Goal: Transaction & Acquisition: Purchase product/service

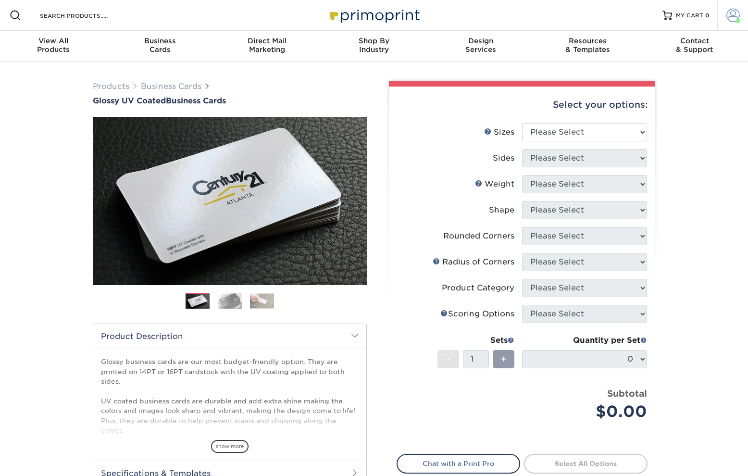
click at [729, 14] on span at bounding box center [733, 15] width 13 height 13
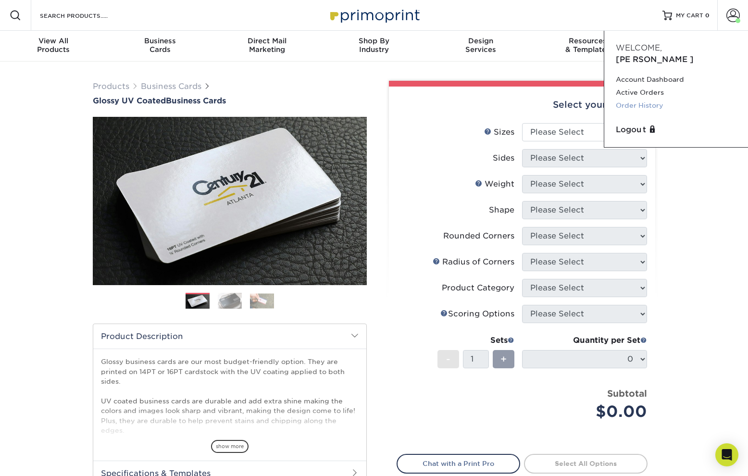
click at [647, 99] on link "Order History" at bounding box center [676, 105] width 121 height 13
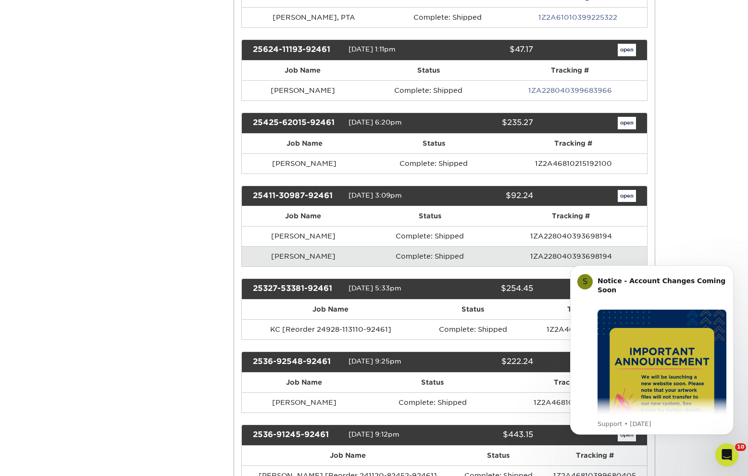
scroll to position [281, 0]
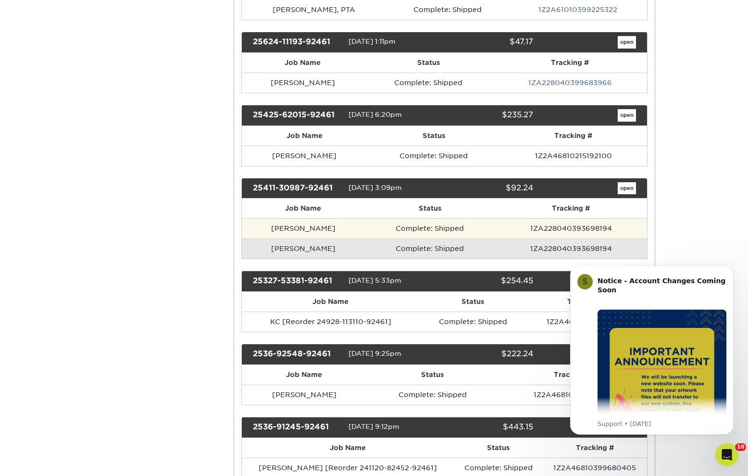
click at [296, 228] on td "John Zamora" at bounding box center [304, 228] width 124 height 20
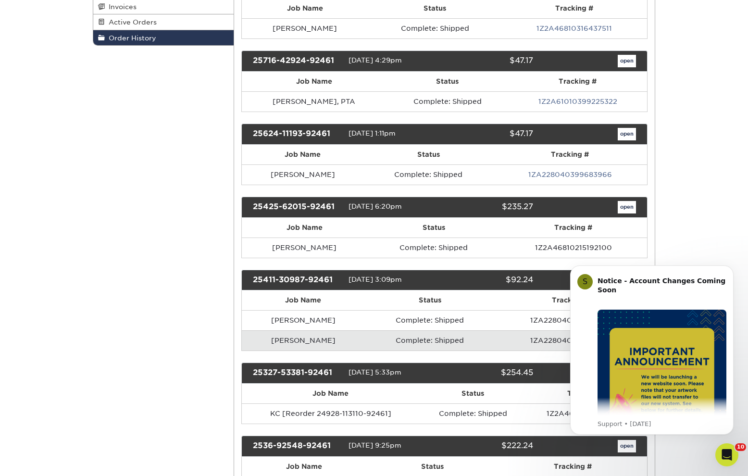
scroll to position [0, 0]
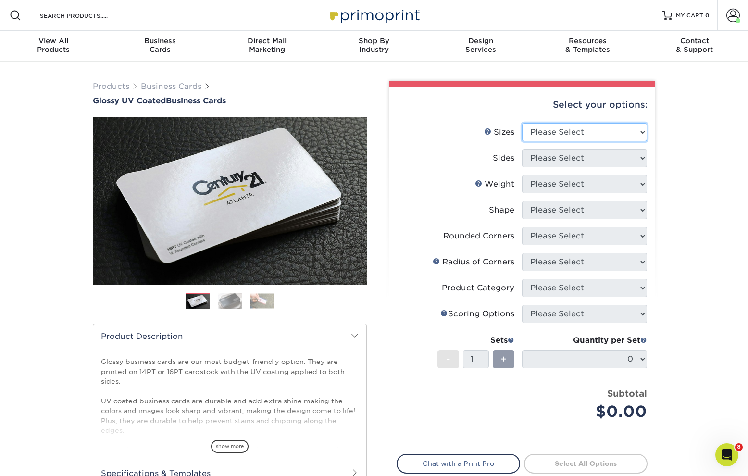
click at [583, 129] on select "Please Select 1.5" x 3.5" - Mini 1.75" x 3.5" - Mini 2" x 2" - Square 2" x 3" -…" at bounding box center [584, 132] width 125 height 18
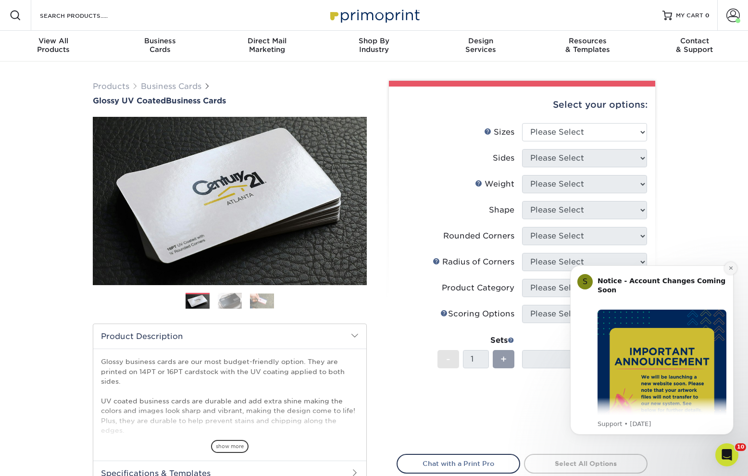
drag, startPoint x: 732, startPoint y: 270, endPoint x: 1274, endPoint y: 501, distance: 589.1
click at [732, 270] on icon "Dismiss notification" at bounding box center [731, 267] width 5 height 5
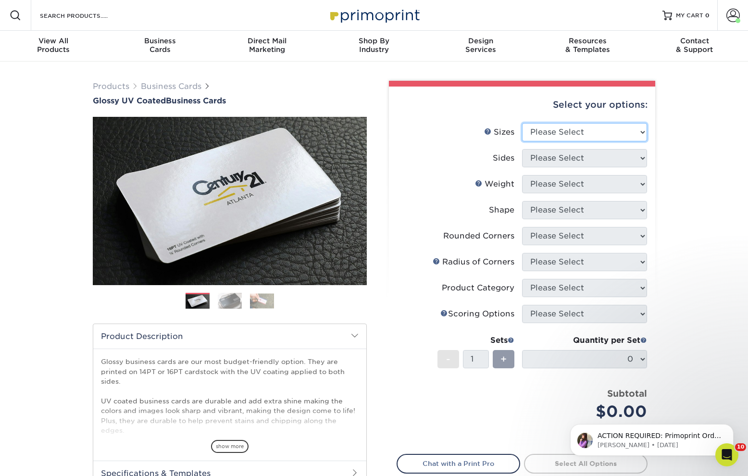
click at [579, 126] on select "Please Select 1.5" x 3.5" - Mini 1.75" x 3.5" - Mini 2" x 2" - Square 2" x 3" -…" at bounding box center [584, 132] width 125 height 18
select select "2.00x3.50"
click at [522, 123] on select "Please Select 1.5" x 3.5" - Mini 1.75" x 3.5" - Mini 2" x 2" - Square 2" x 3" -…" at bounding box center [584, 132] width 125 height 18
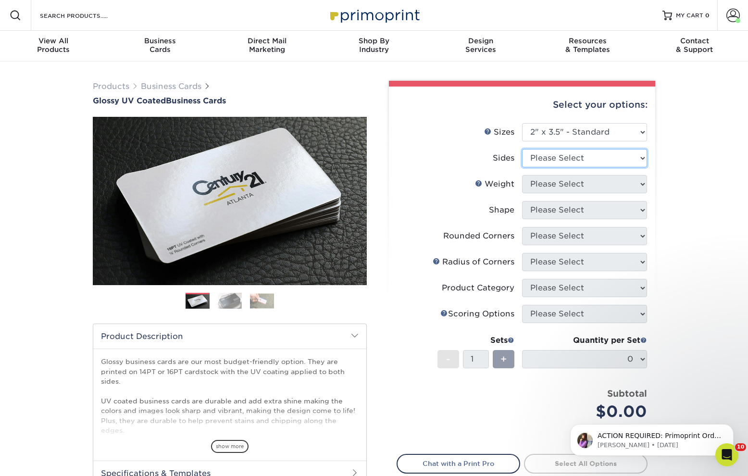
click at [564, 161] on select "Please Select Print Both Sides Print Front Only" at bounding box center [584, 158] width 125 height 18
select select "32d3c223-f82c-492b-b915-ba065a00862f"
click at [522, 149] on select "Please Select Print Both Sides Print Front Only" at bounding box center [584, 158] width 125 height 18
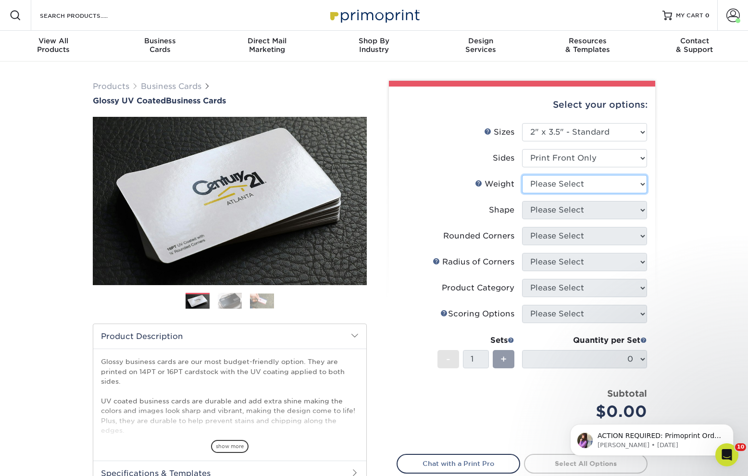
click at [575, 187] on select "Please Select 16PT 14PT" at bounding box center [584, 184] width 125 height 18
select select "16PT"
click at [522, 175] on select "Please Select 16PT 14PT" at bounding box center [584, 184] width 125 height 18
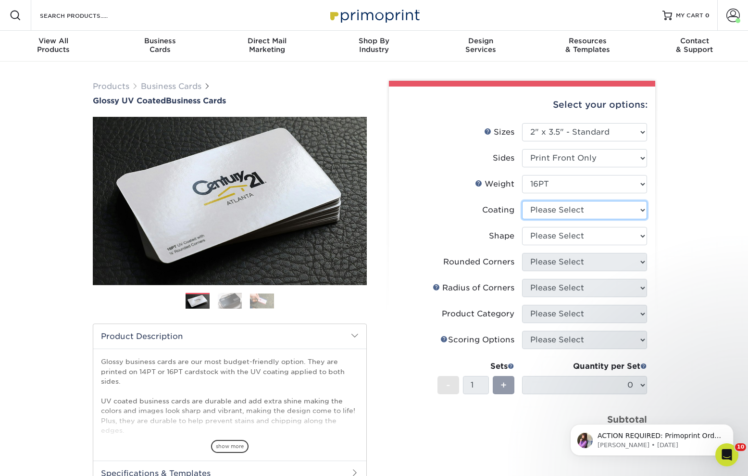
click at [585, 211] on select at bounding box center [584, 210] width 125 height 18
select select "1e8116af-acfc-44b1-83dc-8181aa338834"
click at [522, 201] on select at bounding box center [584, 210] width 125 height 18
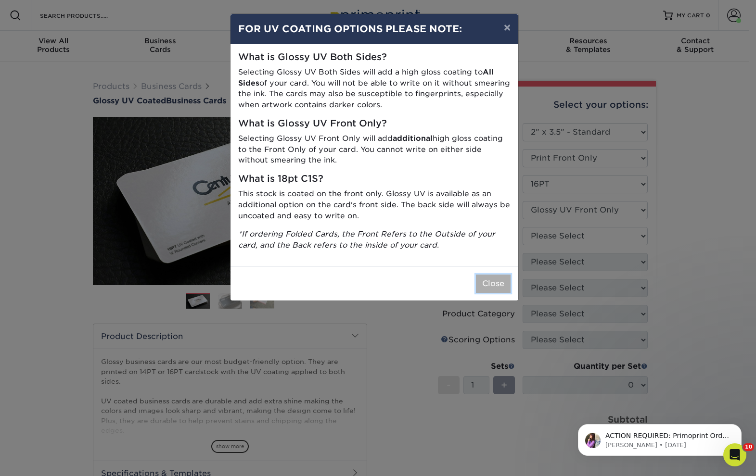
click at [502, 285] on button "Close" at bounding box center [493, 284] width 35 height 18
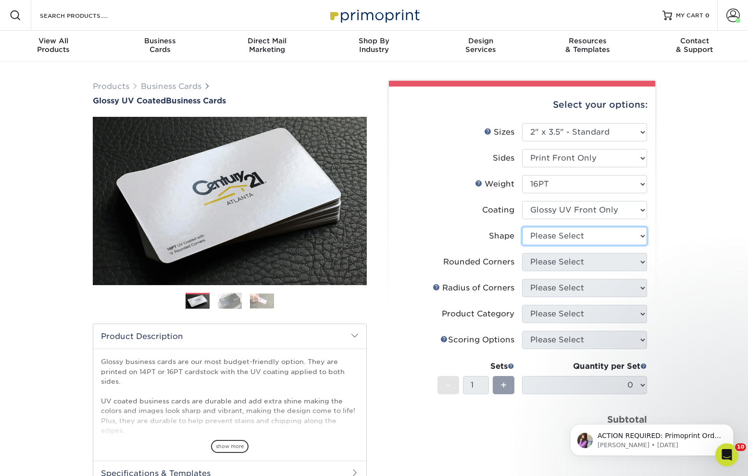
click at [570, 236] on select "Please Select Standard" at bounding box center [584, 236] width 125 height 18
select select "standard"
click at [522, 227] on select "Please Select Standard" at bounding box center [584, 236] width 125 height 18
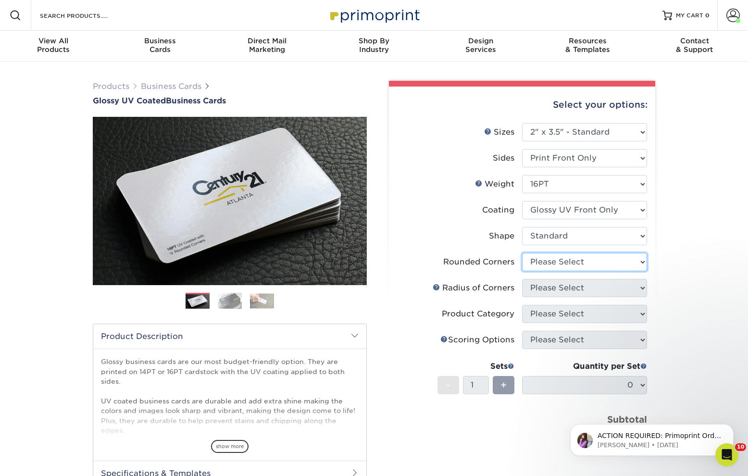
click at [577, 264] on select "Please Select Yes - Round 2 Corners Yes - Round 4 Corners No" at bounding box center [584, 262] width 125 height 18
select select "7672df9e-0e0a-464d-8e1f-920c575e4da3"
click at [522, 253] on select "Please Select Yes - Round 2 Corners Yes - Round 4 Corners No" at bounding box center [584, 262] width 125 height 18
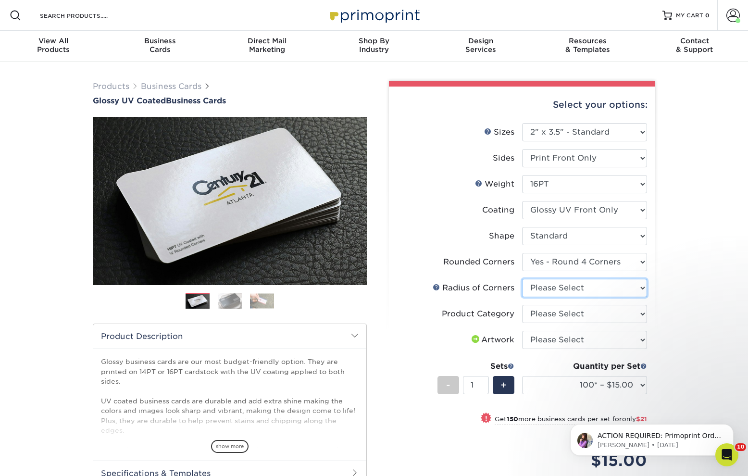
click at [581, 286] on select "Please Select Rounded 1/8" Rounded 1/4"" at bounding box center [584, 288] width 125 height 18
select select "589680c7-ee9a-431b-9d12-d7aeb1386a97"
click at [522, 279] on select "Please Select Rounded 1/8" Rounded 1/4"" at bounding box center [584, 288] width 125 height 18
click at [585, 321] on select "Please Select Business Cards" at bounding box center [584, 314] width 125 height 18
select select "3b5148f1-0588-4f88-a218-97bcfdce65c1"
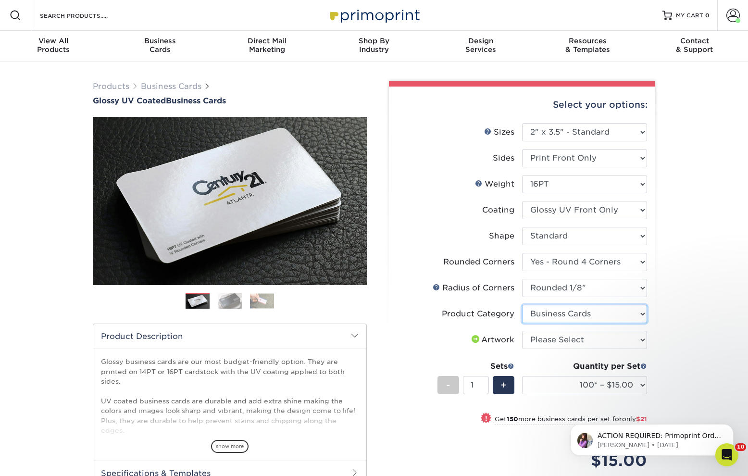
click at [522, 305] on select "Please Select Business Cards" at bounding box center [584, 314] width 125 height 18
click at [594, 341] on select "Please Select I will upload files I need a design - $100" at bounding box center [584, 340] width 125 height 18
select select "upload"
click at [522, 331] on select "Please Select I will upload files I need a design - $100" at bounding box center [584, 340] width 125 height 18
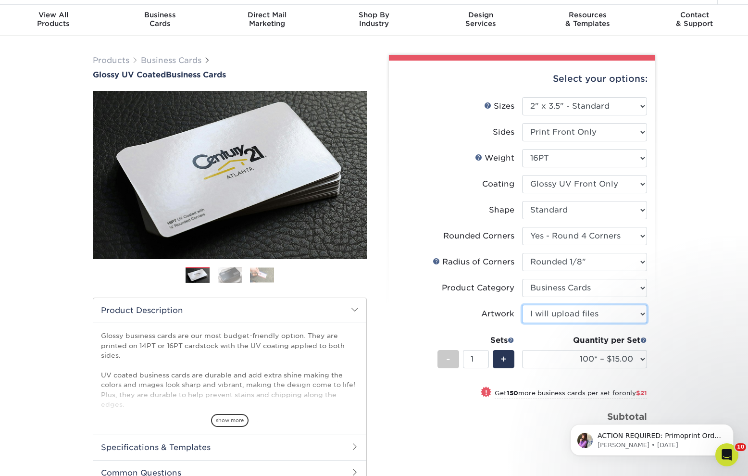
scroll to position [37, 0]
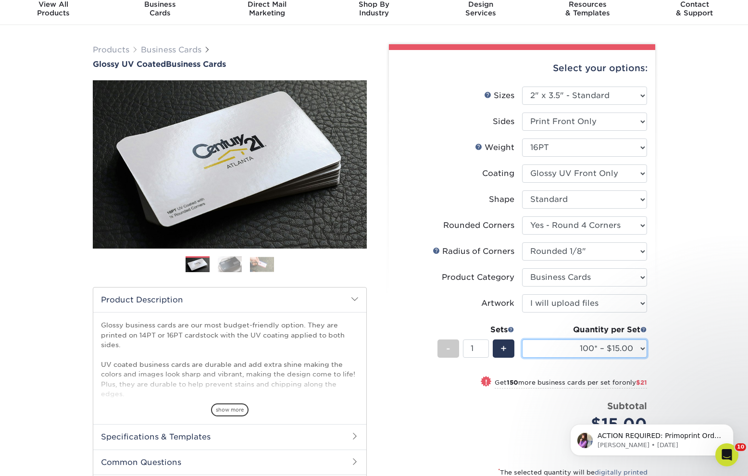
click at [640, 350] on select "100* – $15.00 250* – $36.00 500 – $72.00 1000 – $89.00 2500 – $154.00 5000 – $2…" at bounding box center [584, 349] width 125 height 18
click at [522, 340] on select "100* – $15.00 250* – $36.00 500 – $72.00 1000 – $89.00 2500 – $154.00 5000 – $2…" at bounding box center [584, 349] width 125 height 18
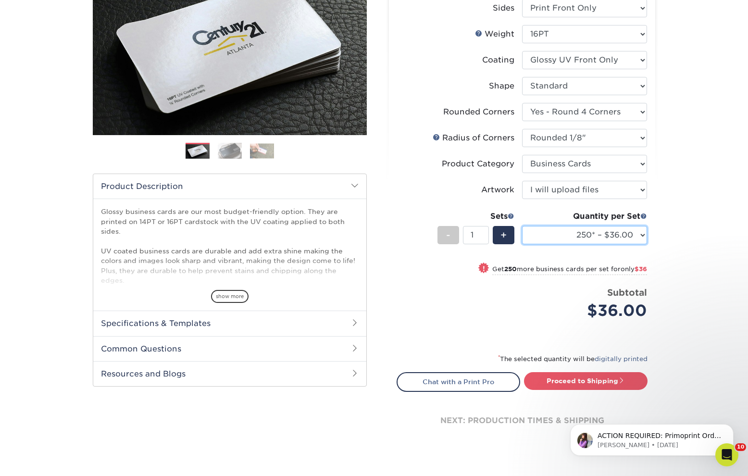
scroll to position [152, 0]
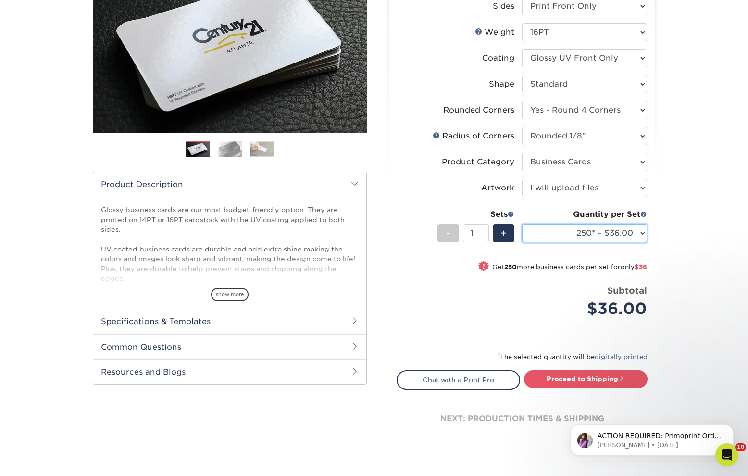
click at [643, 230] on select "100* – $15.00 250* – $36.00 500 – $72.00 1000 – $89.00 2500 – $154.00 5000 – $2…" at bounding box center [584, 233] width 125 height 18
click at [522, 224] on select "100* – $15.00 250* – $36.00 500 – $72.00 1000 – $89.00 2500 – $154.00 5000 – $2…" at bounding box center [584, 233] width 125 height 18
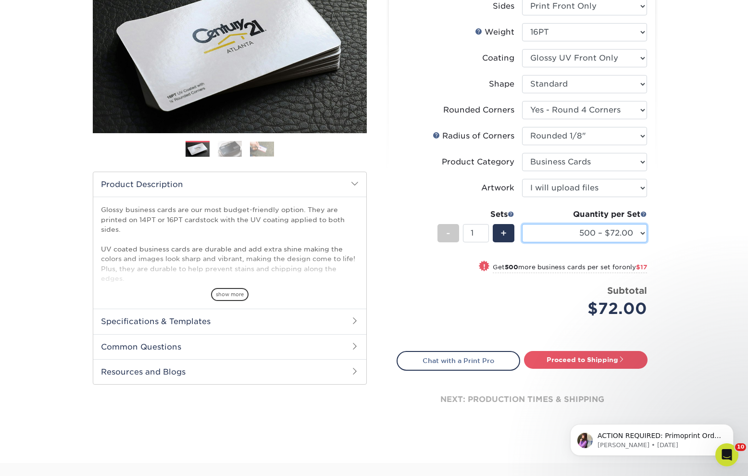
click at [640, 233] on select "100* – $15.00 250* – $36.00 500 – $72.00 1000 – $89.00 2500 – $154.00 5000 – $2…" at bounding box center [584, 233] width 125 height 18
select select "250* – $36.00"
click at [522, 224] on select "100* – $15.00 250* – $36.00 500 – $72.00 1000 – $89.00 2500 – $154.00 5000 – $2…" at bounding box center [584, 233] width 125 height 18
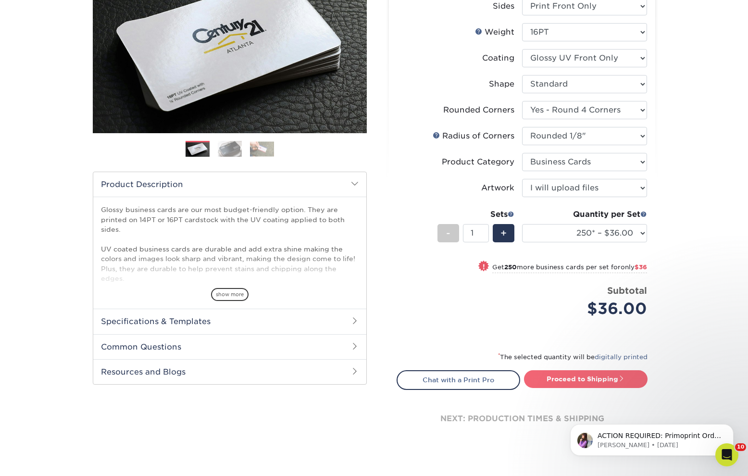
click at [620, 379] on span at bounding box center [621, 378] width 7 height 7
type input "Set 1"
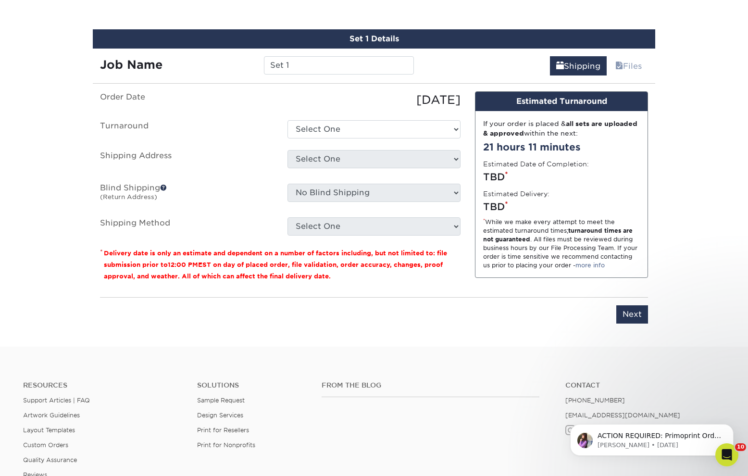
scroll to position [549, 0]
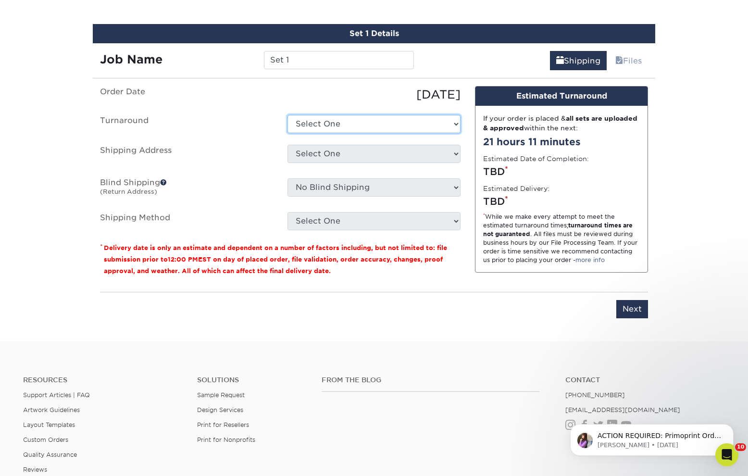
click at [340, 126] on select "Select One 2-4 Business Days 2 Day Next Business Day" at bounding box center [374, 124] width 173 height 18
select select "6adc1e58-e537-49ea-b3d7-03de78e679fe"
click at [288, 115] on select "Select One 2-4 Business Days 2 Day Next Business Day" at bounding box center [374, 124] width 173 height 18
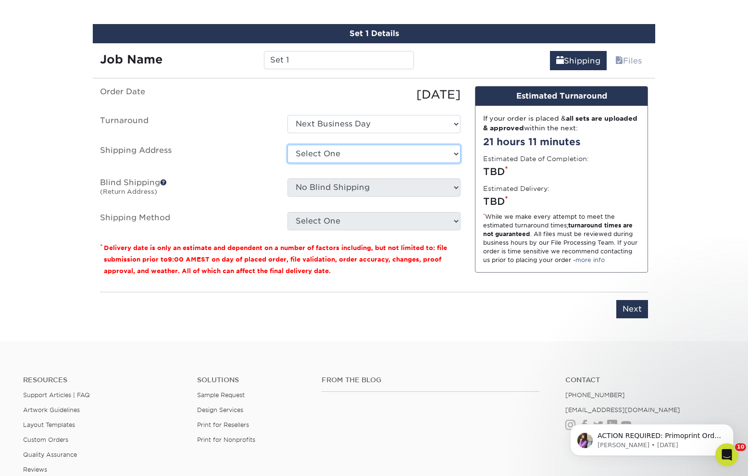
click at [358, 156] on select "Select One Bryant EB Office EB Office New Office New Office SB Office + Add New…" at bounding box center [374, 154] width 173 height 18
select select "270253"
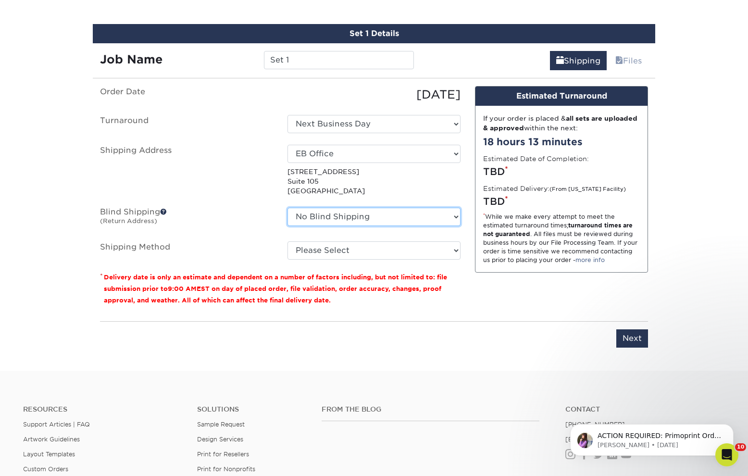
click at [388, 220] on select "No Blind Shipping Bryant EB Office EB Office New Office New Office SB Office + …" at bounding box center [374, 217] width 173 height 18
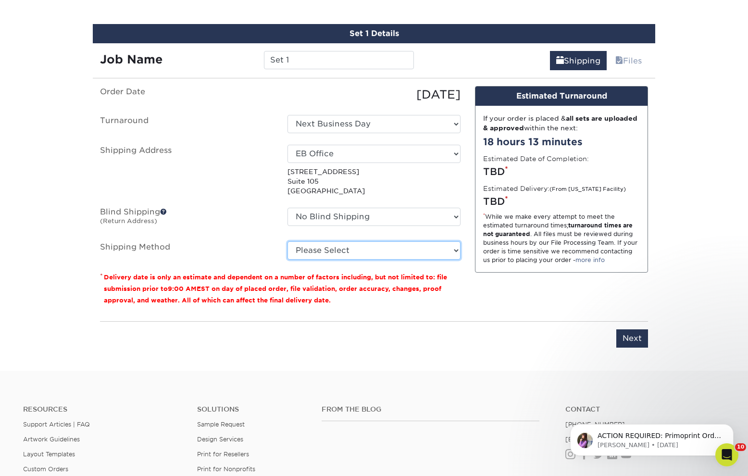
click at [394, 252] on select "Please Select Ground Shipping (+$7.84) 3 Day Shipping Service (+$15.36) 2 Day A…" at bounding box center [374, 250] width 173 height 18
select select "03"
click at [288, 241] on select "Please Select Ground Shipping (+$7.84) 3 Day Shipping Service (+$15.36) 2 Day A…" at bounding box center [374, 250] width 173 height 18
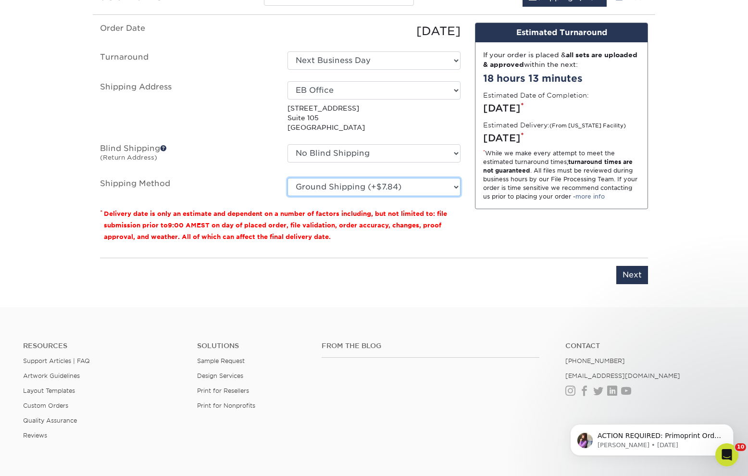
scroll to position [613, 0]
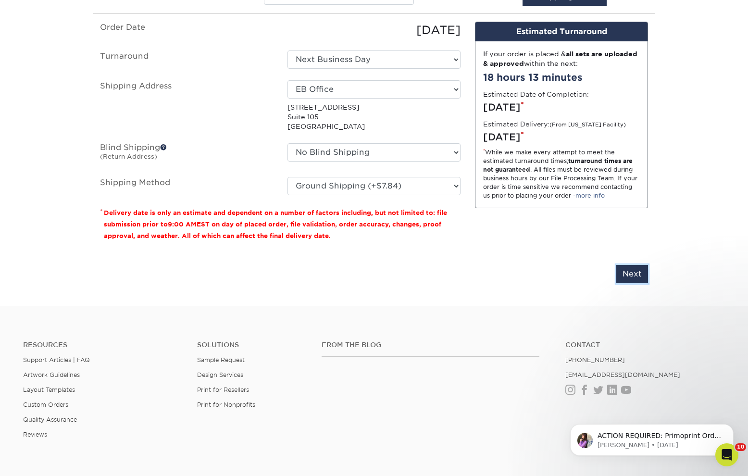
click at [630, 277] on input "Next" at bounding box center [633, 274] width 32 height 18
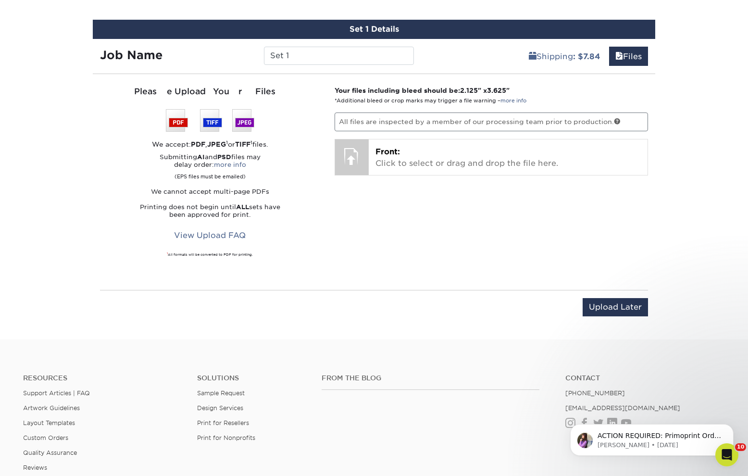
scroll to position [464, 0]
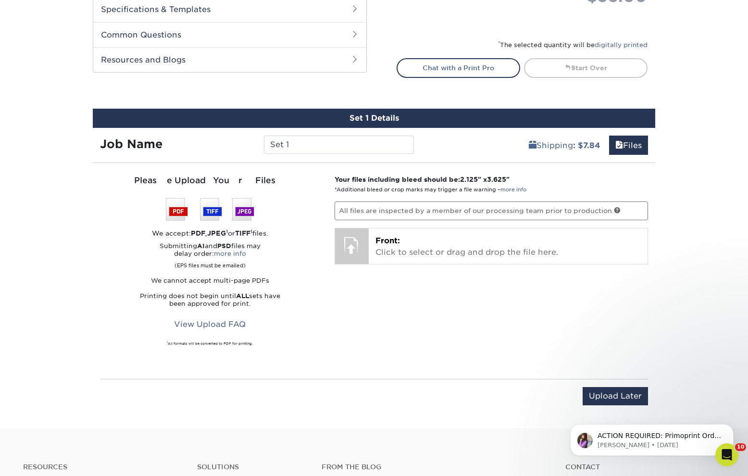
click at [487, 210] on p "All files are inspected by a member of our processing team prior to production." at bounding box center [492, 211] width 314 height 18
click at [632, 142] on link "Files" at bounding box center [628, 145] width 39 height 19
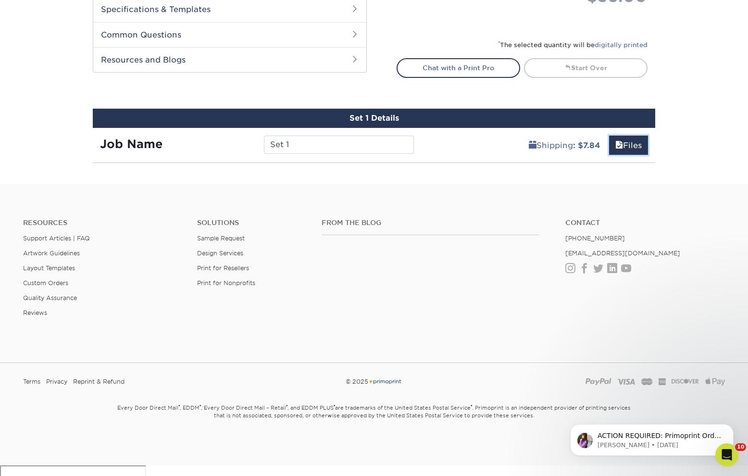
scroll to position [444, 0]
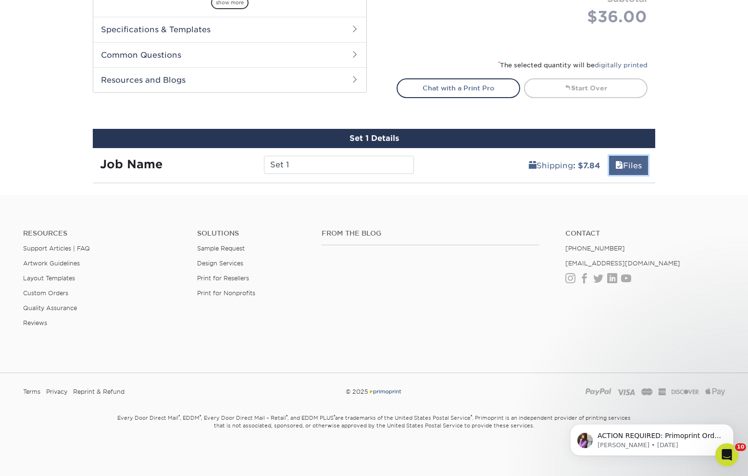
click at [634, 166] on link "Files" at bounding box center [628, 165] width 39 height 19
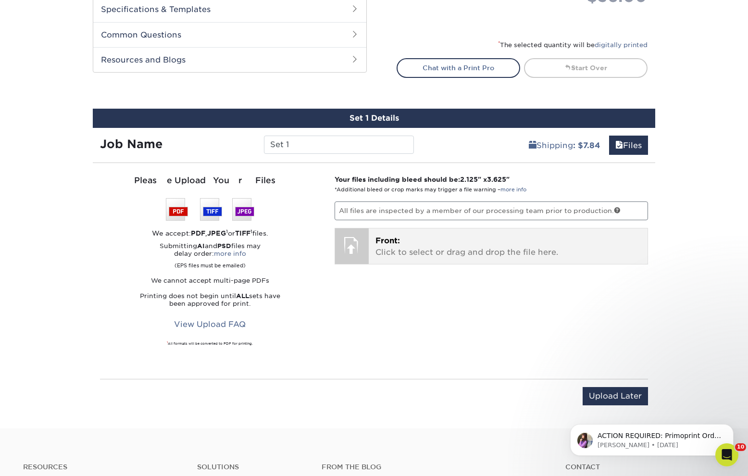
click at [417, 247] on p "Front: Click to select or drag and drop the file here." at bounding box center [509, 246] width 266 height 23
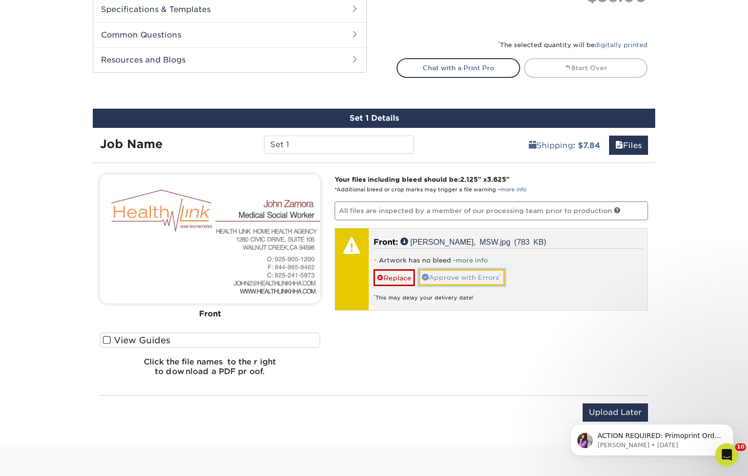
click at [478, 278] on link "Approve with Errors *" at bounding box center [462, 277] width 86 height 16
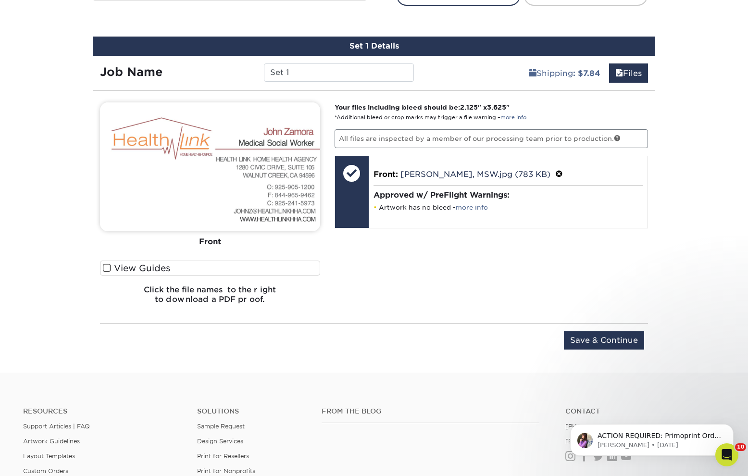
scroll to position [544, 0]
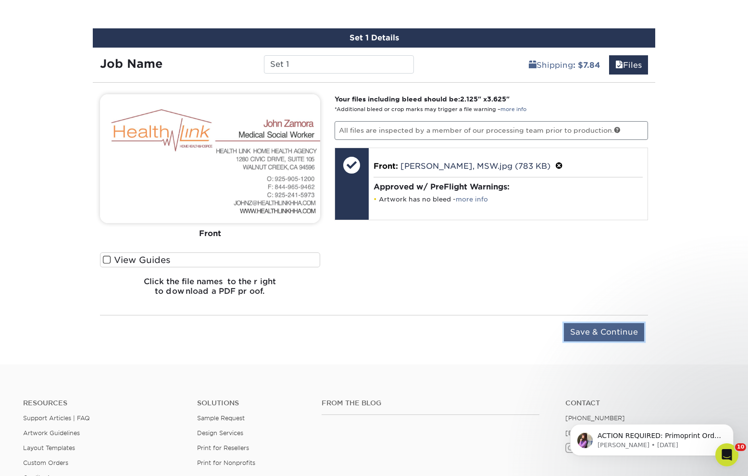
click at [601, 334] on input "Save & Continue" at bounding box center [604, 332] width 80 height 18
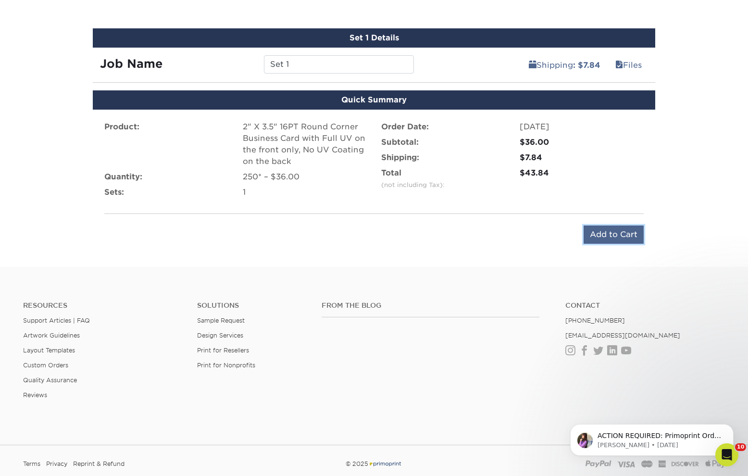
click at [627, 232] on input "Add to Cart" at bounding box center [614, 235] width 60 height 18
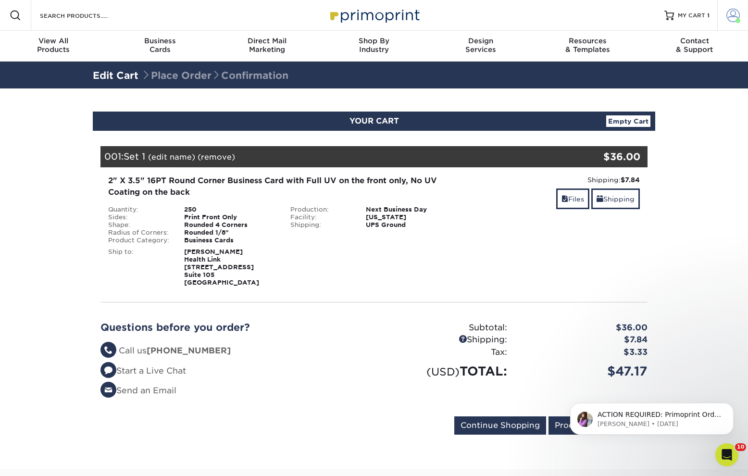
click at [733, 11] on span at bounding box center [733, 15] width 13 height 13
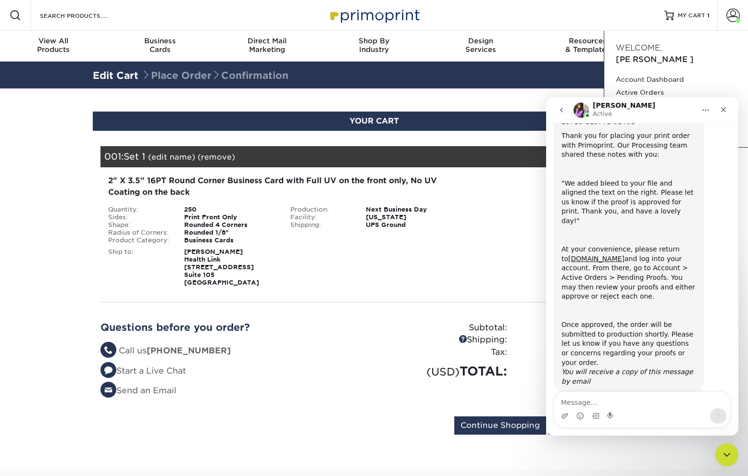
scroll to position [52, 0]
click at [728, 109] on div "Close" at bounding box center [723, 109] width 17 height 17
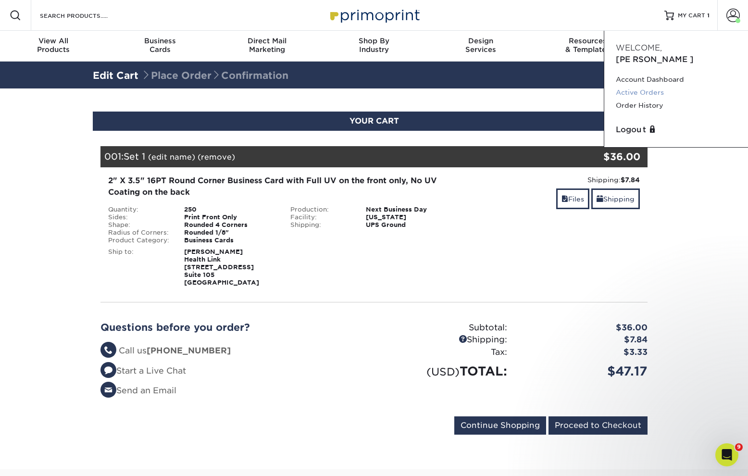
click at [646, 86] on link "Active Orders" at bounding box center [676, 92] width 121 height 13
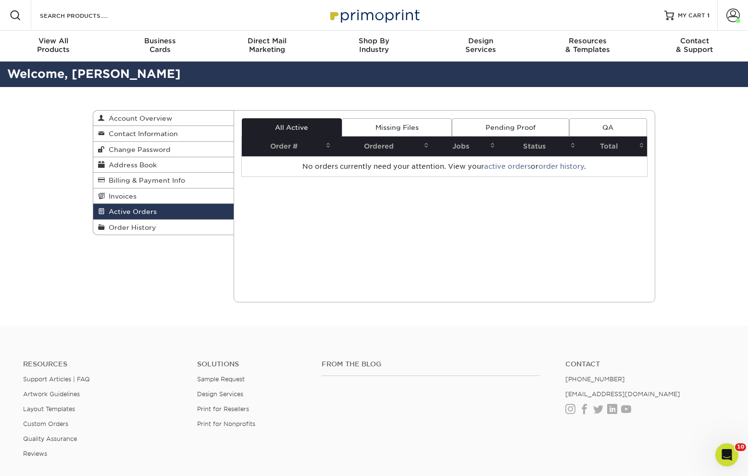
click at [507, 125] on link "Pending Proof" at bounding box center [510, 127] width 117 height 18
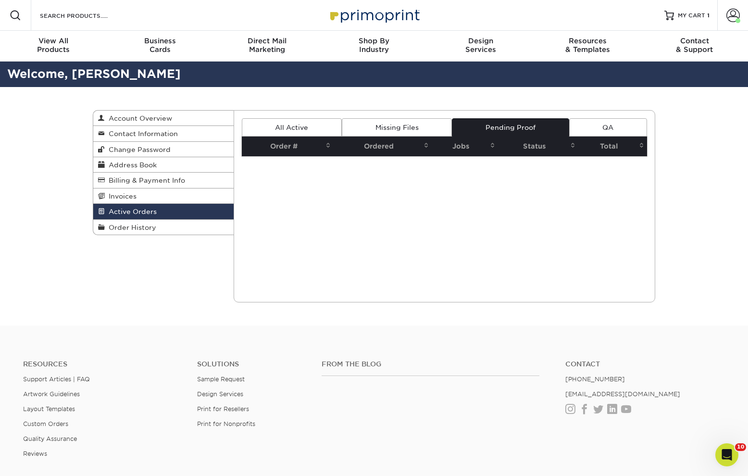
click at [303, 130] on link "All Active" at bounding box center [292, 127] width 100 height 18
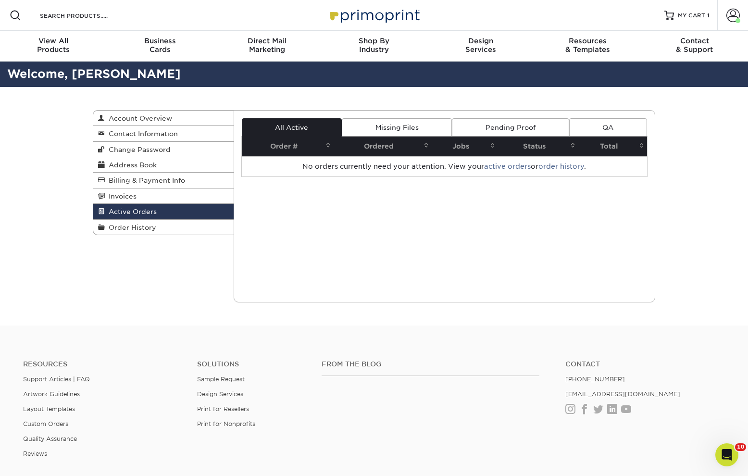
click at [399, 125] on link "Missing Files" at bounding box center [397, 127] width 110 height 18
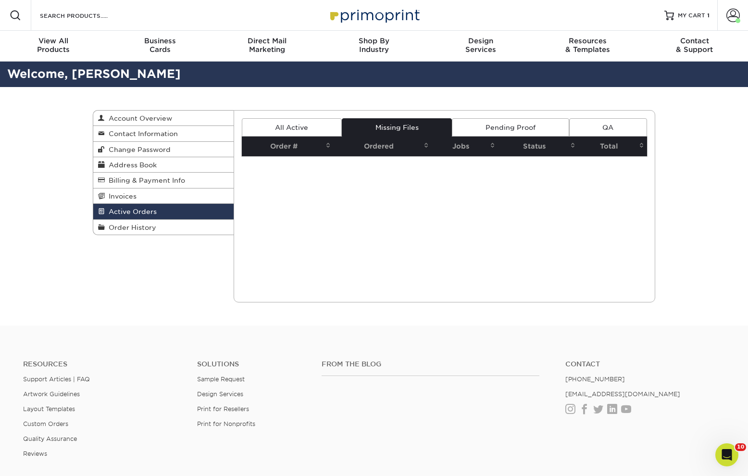
click at [627, 124] on link "QA" at bounding box center [608, 127] width 78 height 18
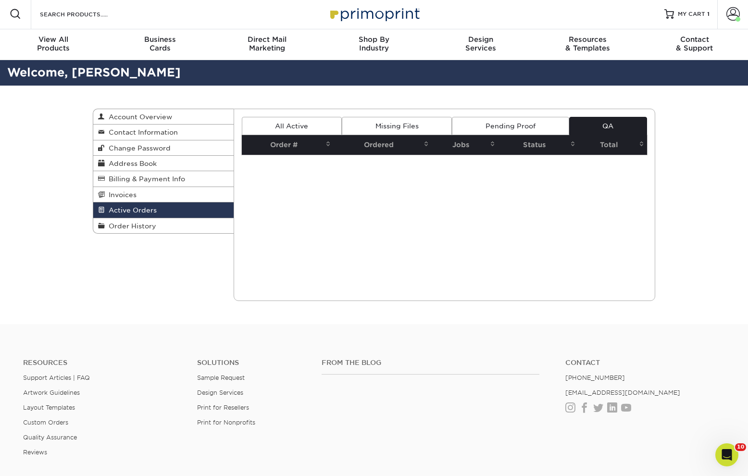
scroll to position [2, 0]
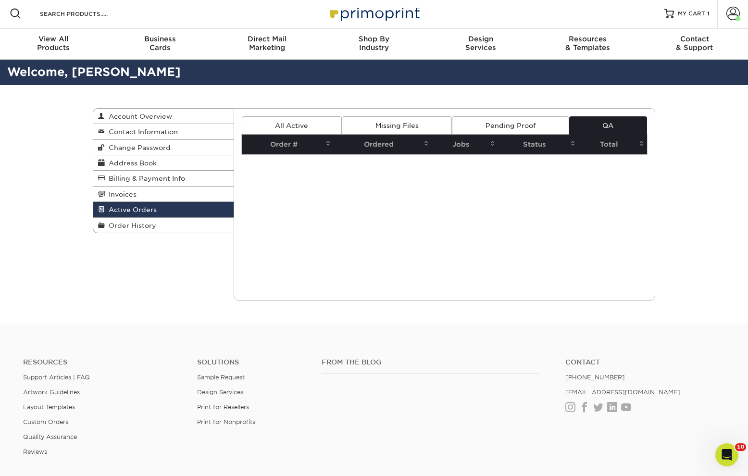
click at [269, 123] on link "All Active" at bounding box center [292, 125] width 100 height 18
